Goal: Transaction & Acquisition: Subscribe to service/newsletter

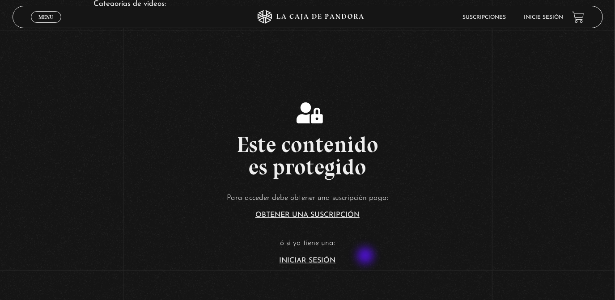
scroll to position [136, 0]
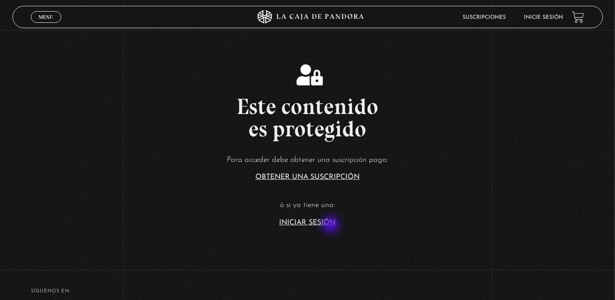
click at [332, 222] on link "Iniciar Sesión" at bounding box center [308, 222] width 56 height 7
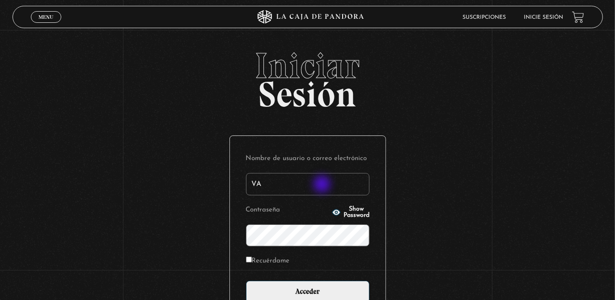
type input "V"
type input "valecollado.95@gmail.com"
click at [246, 281] on input "Acceder" at bounding box center [307, 292] width 123 height 22
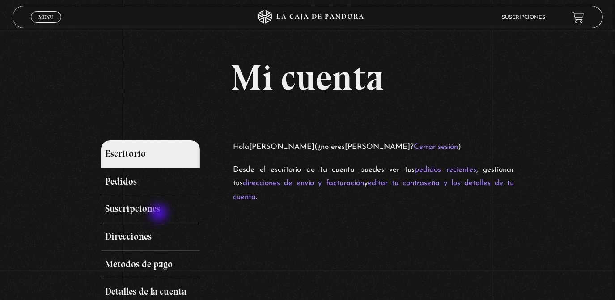
click at [142, 209] on link "Suscripciones" at bounding box center [150, 210] width 99 height 28
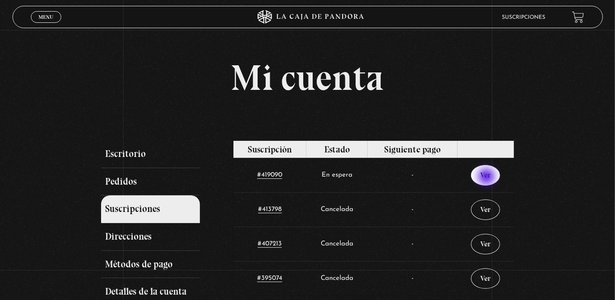
click at [488, 178] on link "Ver" at bounding box center [485, 175] width 29 height 21
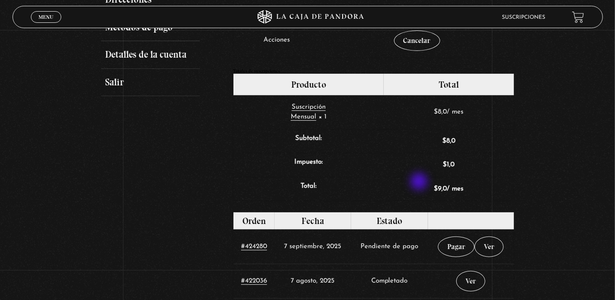
scroll to position [244, 0]
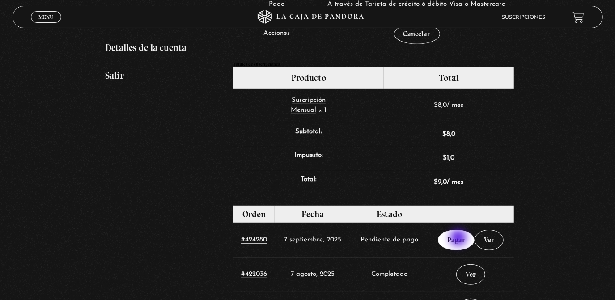
click at [460, 240] on link "Pagar" at bounding box center [456, 240] width 37 height 21
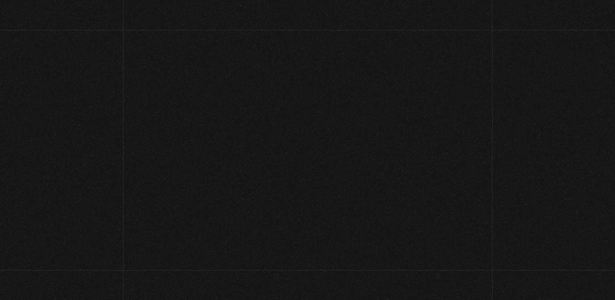
select select "CR-H"
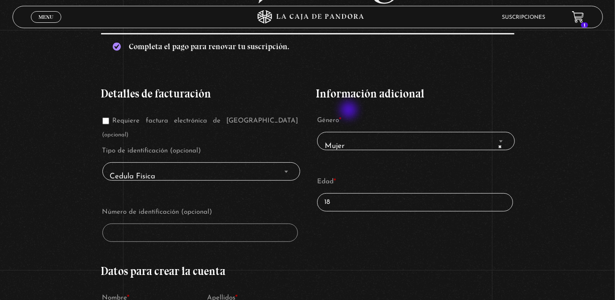
scroll to position [136, 0]
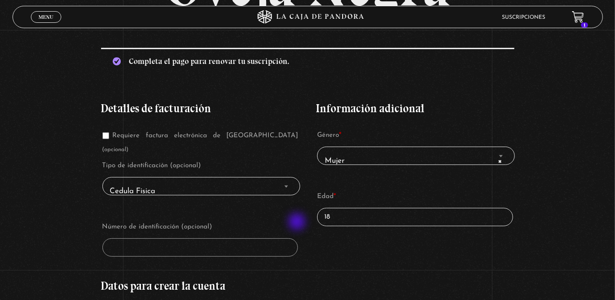
drag, startPoint x: 352, startPoint y: 224, endPoint x: 347, endPoint y: 231, distance: 8.1
drag, startPoint x: 332, startPoint y: 215, endPoint x: 320, endPoint y: 216, distance: 12.5
click at [320, 216] on span "18" at bounding box center [415, 217] width 196 height 18
click at [335, 217] on input "18" at bounding box center [415, 217] width 196 height 18
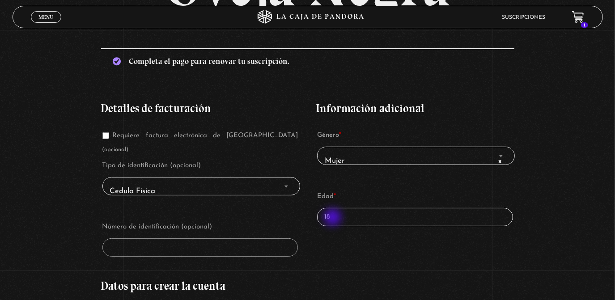
type input "1"
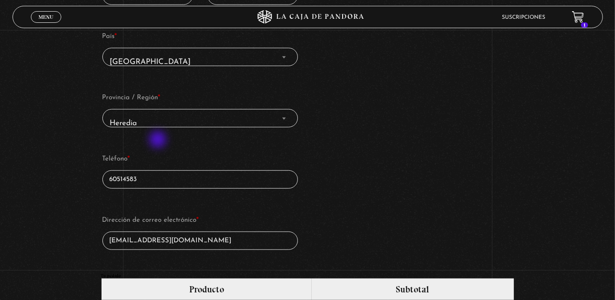
scroll to position [461, 0]
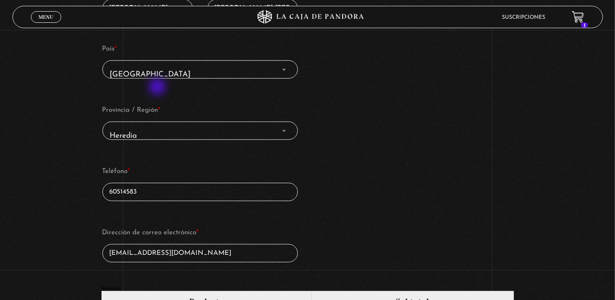
type input "30"
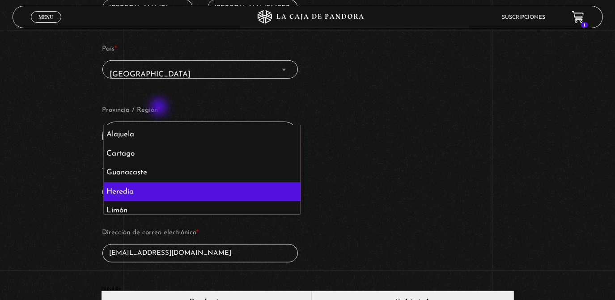
click at [160, 122] on span "Heredia" at bounding box center [200, 131] width 196 height 18
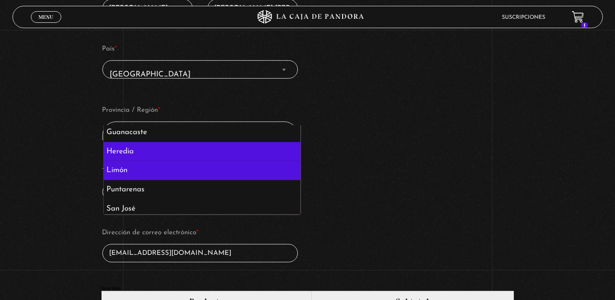
scroll to position [44, 0]
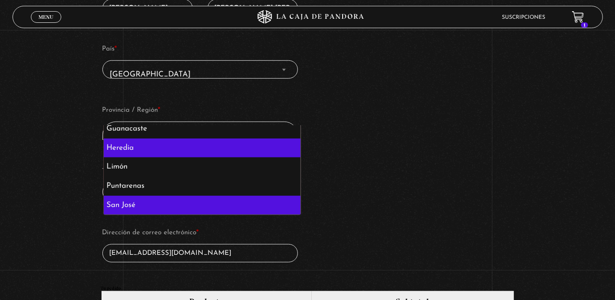
select select "CR-SJ"
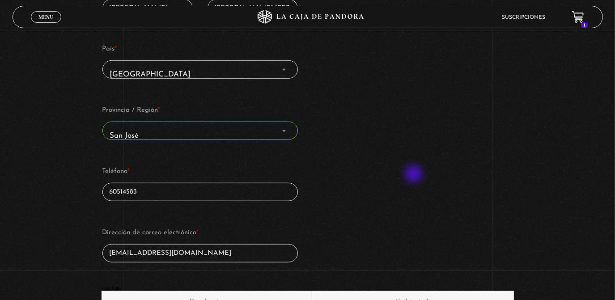
click at [415, 175] on div "Detalles de facturación Requiere factura electrónica de Costa Rica (opcional) T…" at bounding box center [307, 25] width 413 height 522
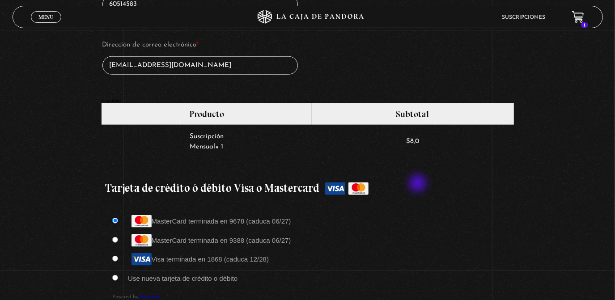
scroll to position [677, 0]
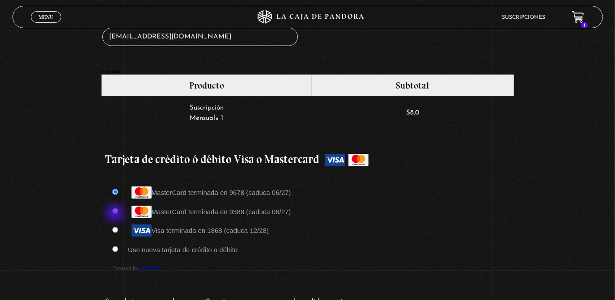
click at [116, 227] on input "Visa terminada en 1868 (caduca 12/28)" at bounding box center [115, 230] width 6 height 6
radio input "true"
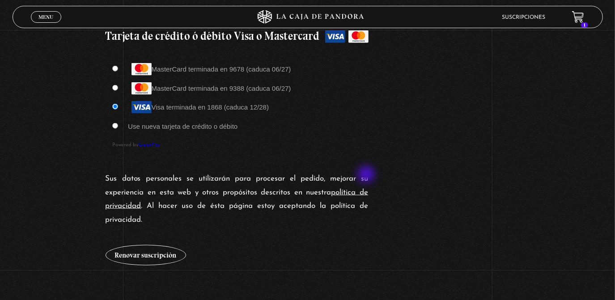
scroll to position [813, 0]
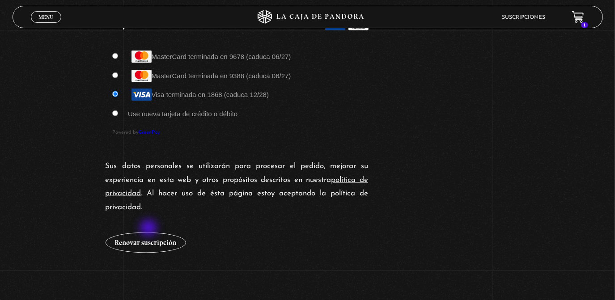
click at [150, 233] on button "Renovar suscripción" at bounding box center [146, 243] width 81 height 21
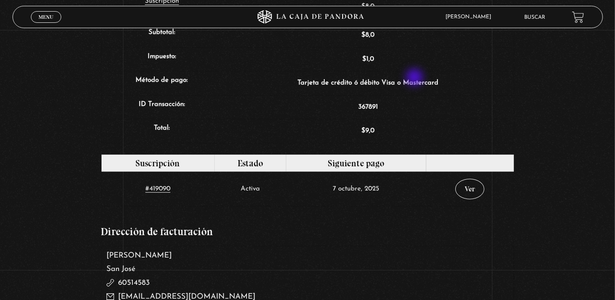
scroll to position [339, 0]
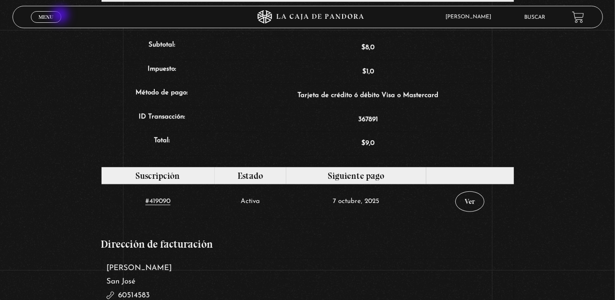
click at [49, 16] on span "Menu" at bounding box center [45, 16] width 15 height 5
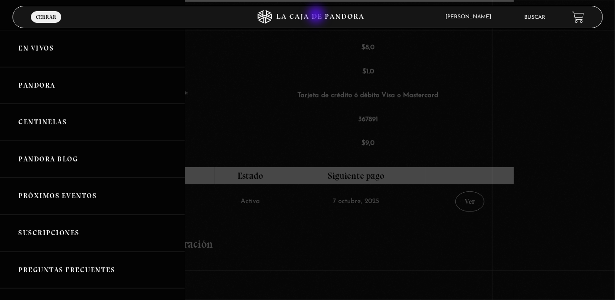
click at [317, 16] on icon at bounding box center [307, 16] width 185 height 13
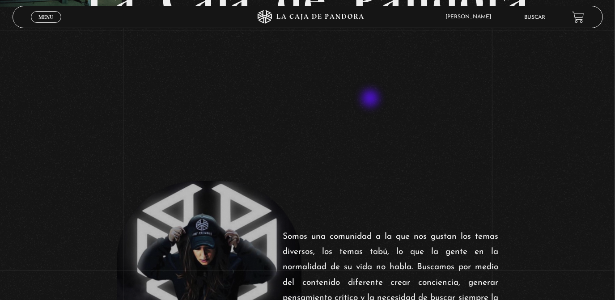
scroll to position [203, 0]
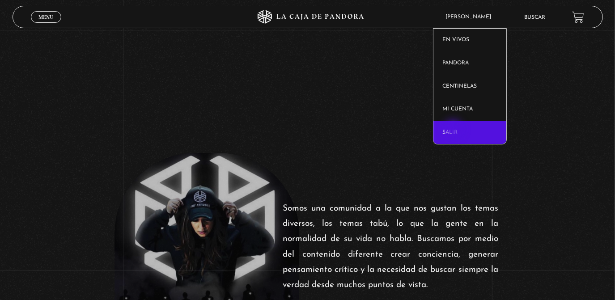
click at [458, 126] on link "Salir" at bounding box center [470, 132] width 73 height 23
